Goal: Task Accomplishment & Management: Manage account settings

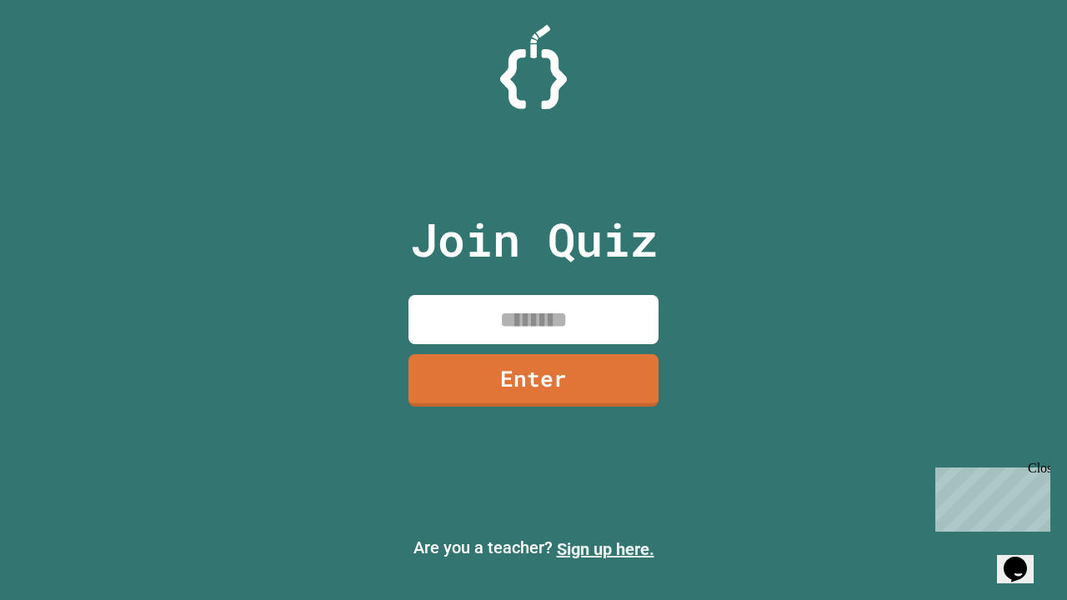
click at [605, 549] on link "Sign up here." at bounding box center [606, 549] width 98 height 20
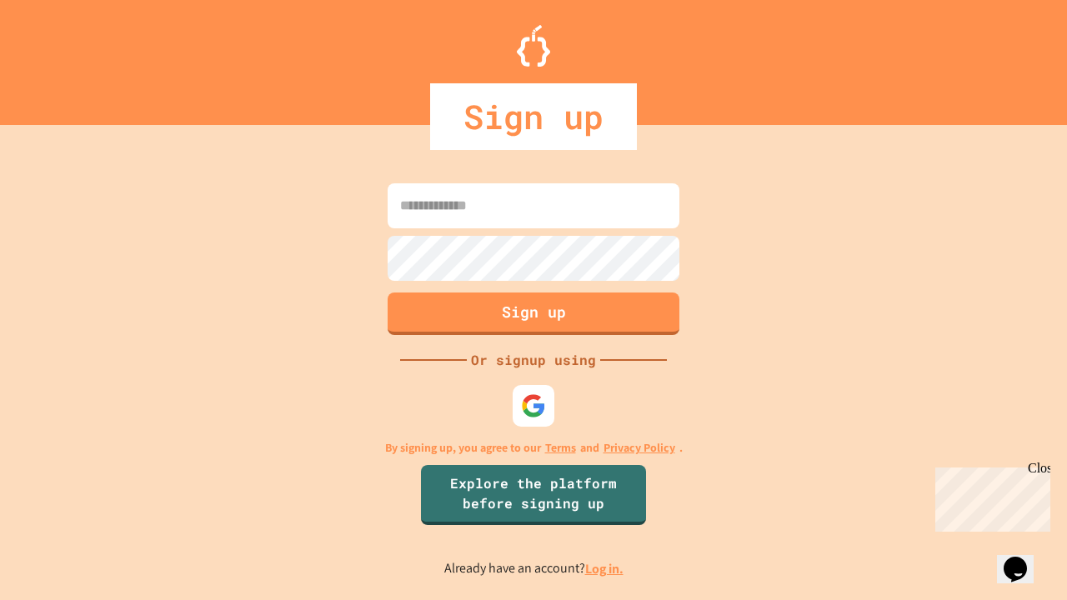
click at [605, 569] on link "Log in." at bounding box center [604, 569] width 38 height 18
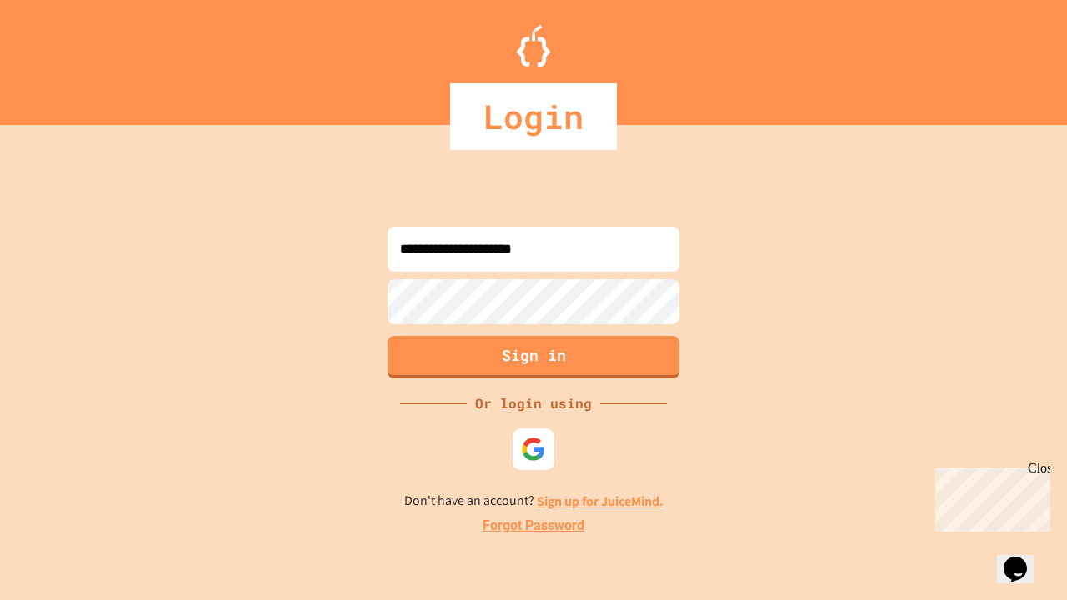
type input "**********"
